Goal: Find specific page/section: Find specific page/section

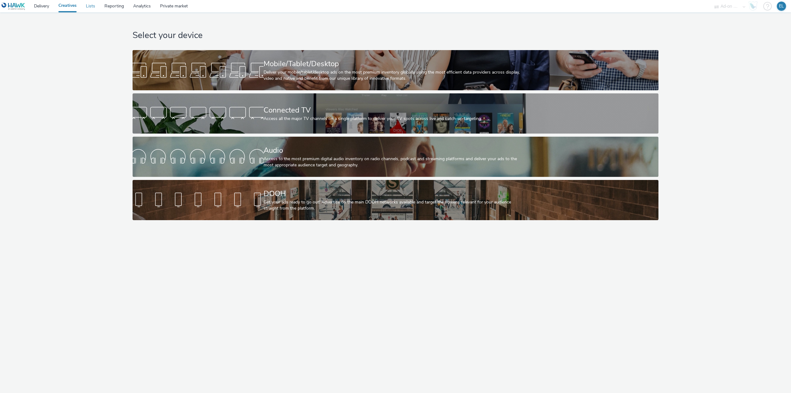
click at [90, 6] on link "Lists" at bounding box center [90, 6] width 19 height 12
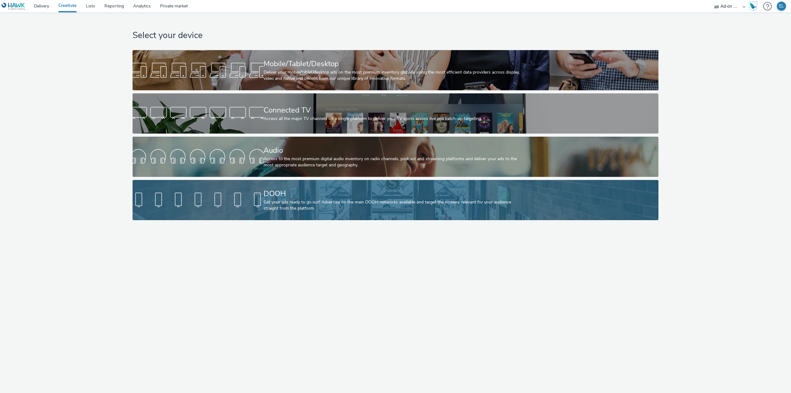
click at [355, 211] on div "Get your ads ready to go out! Advertise on the main DOOH networks available and…" at bounding box center [394, 205] width 262 height 13
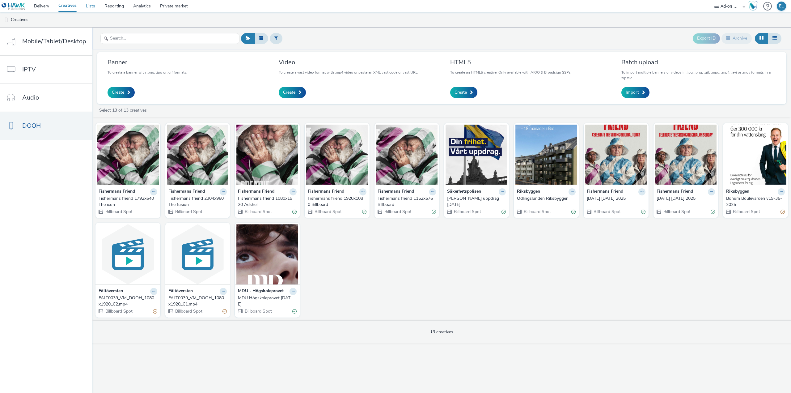
click at [90, 8] on link "Lists" at bounding box center [90, 6] width 19 height 12
